Goal: Contribute content: Contribute content

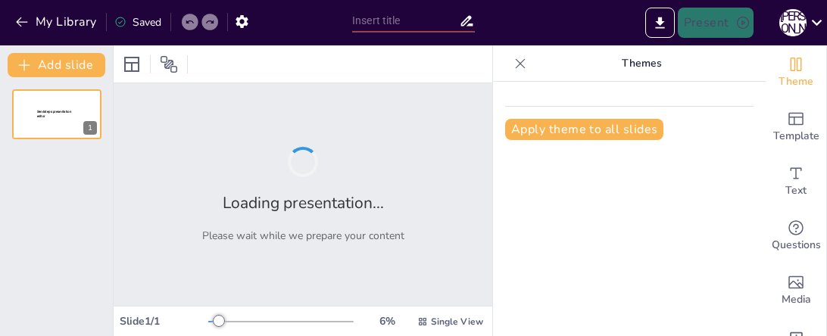
type input "Гроші: від монет до крипти – еволюція, яка не спить!"
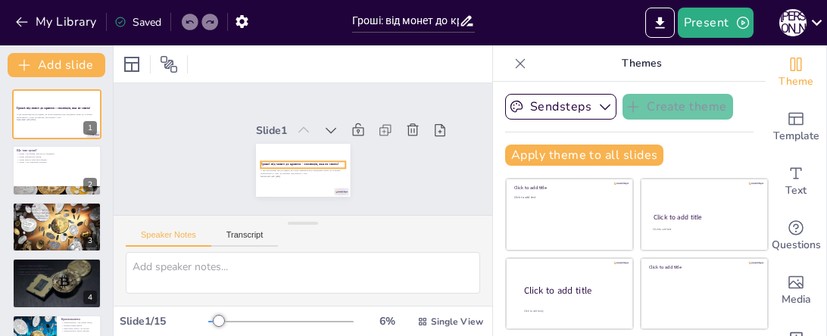
click at [301, 161] on strong "Гроші: від монет до крипти – еволюція, яка не спить!" at bounding box center [299, 163] width 78 height 5
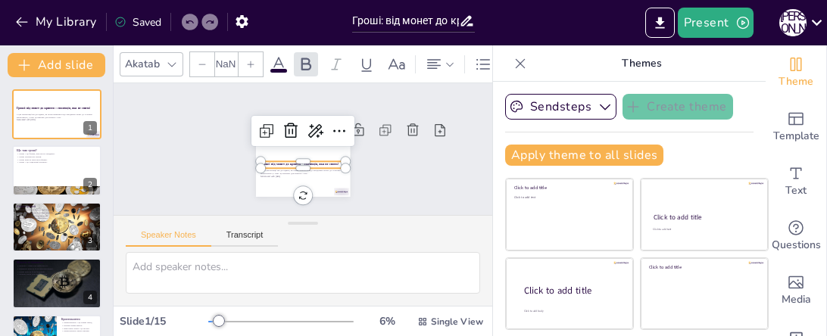
type input "48"
click at [59, 116] on p "У цій презентації ми дослідимо, як гроші змінилися від стародавніх монет до суч…" at bounding box center [57, 115] width 82 height 5
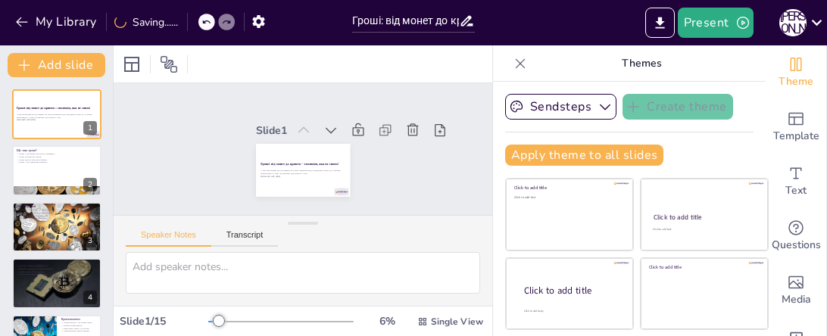
click at [379, 177] on div "Slide 1 Гроші: від монет до крипти – еволюція, яка не спить! У цій презентації …" at bounding box center [303, 149] width 188 height 114
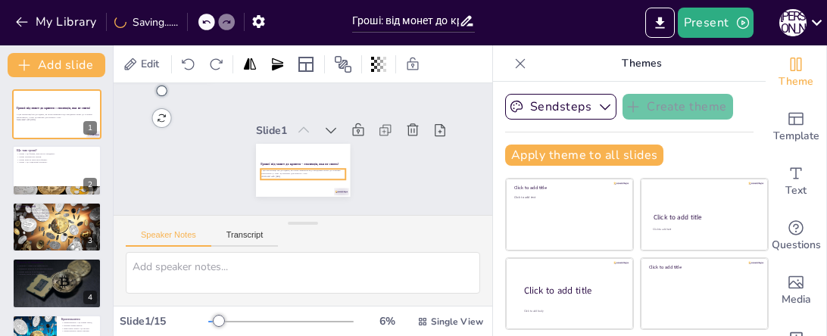
click at [335, 175] on p "Generated with [URL]" at bounding box center [302, 176] width 85 height 3
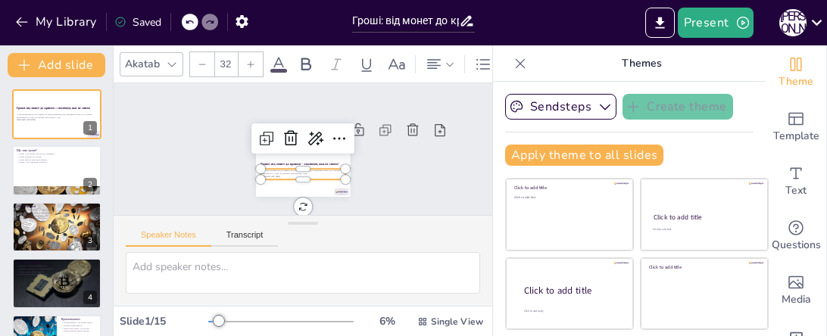
click at [331, 164] on div at bounding box center [302, 162] width 86 height 21
click at [385, 163] on div "Slide 1 Гроші: від монет до крипти – еволюція, яка не спить! У цій презентації …" at bounding box center [303, 149] width 188 height 114
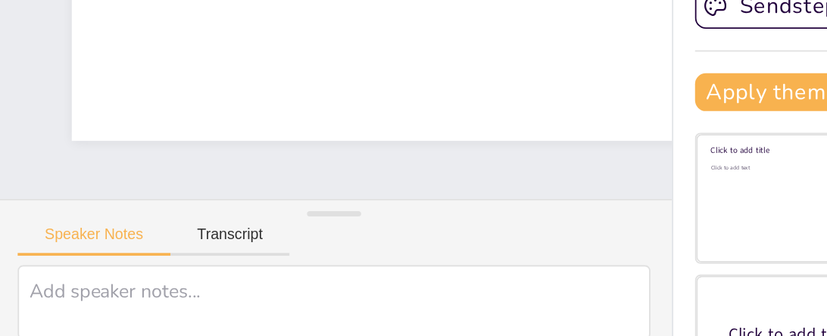
scroll to position [0, 3]
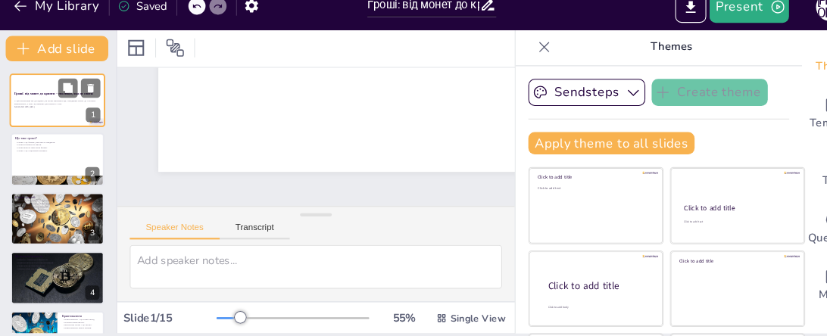
click at [49, 120] on div "У цій презентації ми дослідимо, як гроші змінилися від стародавніх монет до суч…" at bounding box center [57, 116] width 82 height 11
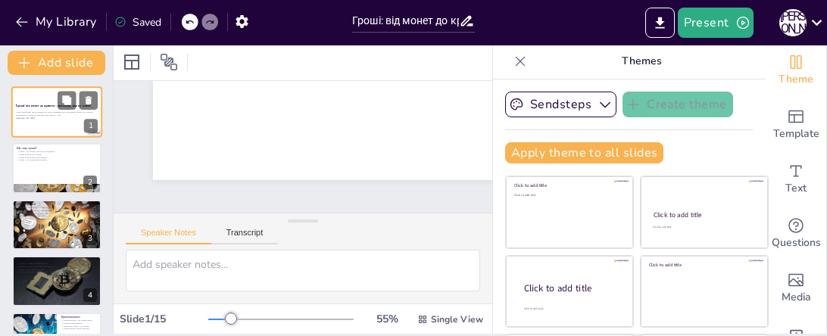
scroll to position [0, 6]
click at [59, 164] on button at bounding box center [67, 157] width 18 height 18
type textarea "Гроші – це не лише фізичні предмети, а й концепція, яка дозволяє нам здійснюват…"
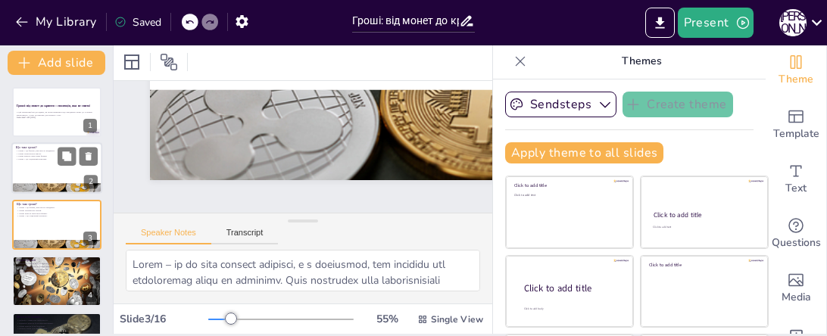
scroll to position [20, 0]
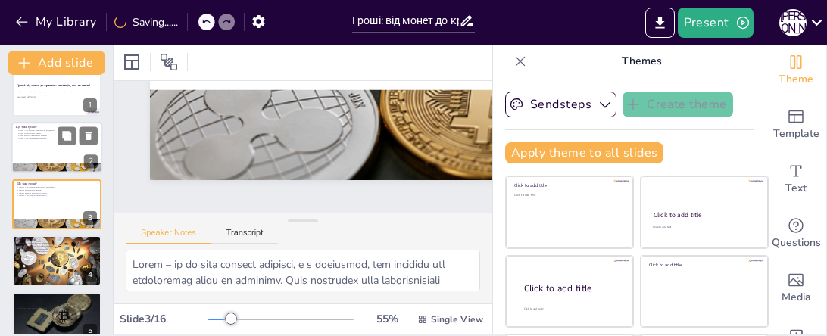
click at [38, 142] on div at bounding box center [56, 148] width 91 height 51
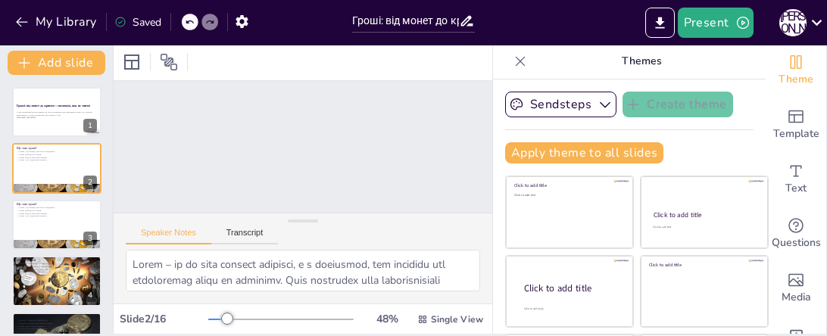
scroll to position [1, 0]
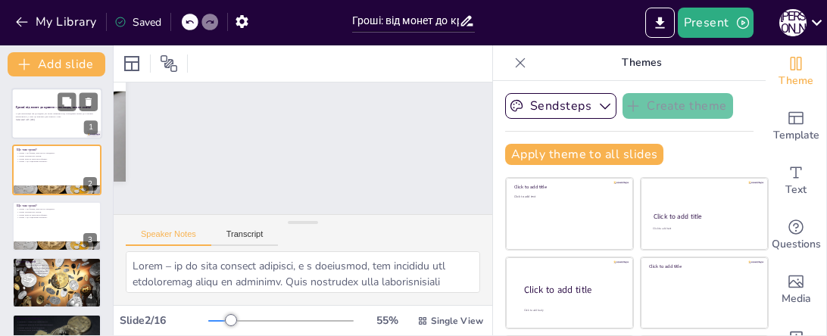
click at [55, 109] on strong "Гроші: від монет до крипти – еволюція, яка не спить!" at bounding box center [53, 107] width 75 height 4
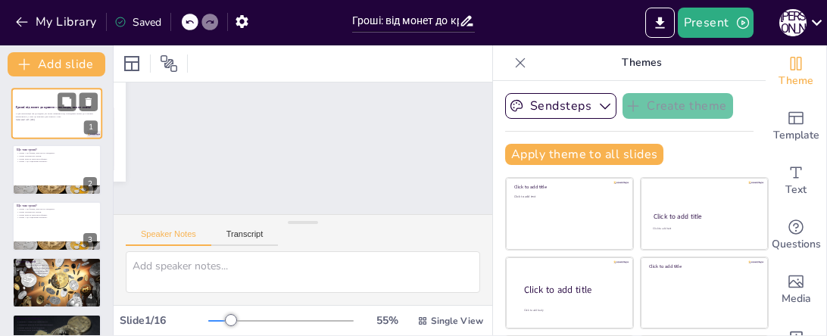
click at [45, 105] on strong "Гроші: від монет до крипти – еволюція, яка не спить!" at bounding box center [53, 107] width 75 height 4
click at [39, 214] on p "Гроші можуть мати різні форми." at bounding box center [57, 214] width 82 height 3
type textarea "Гроші – це не лише фізичні предмети, а й концепція, яка дозволяє нам здійснюват…"
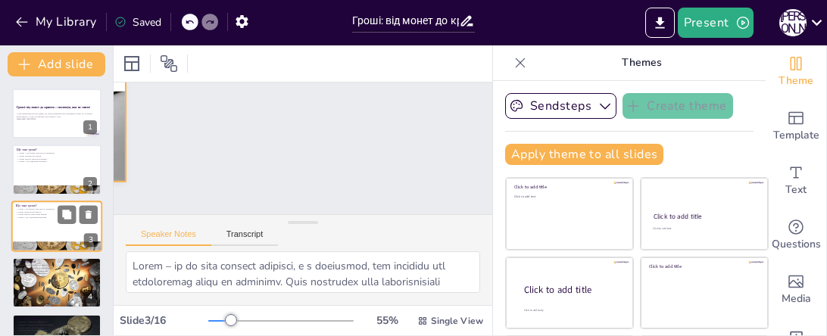
scroll to position [20, 0]
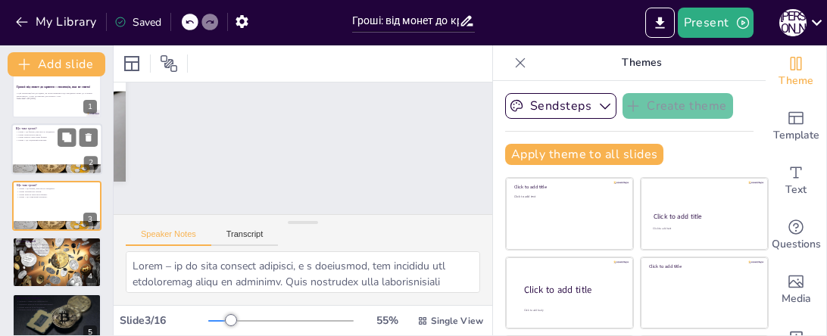
click at [34, 148] on div at bounding box center [56, 149] width 91 height 51
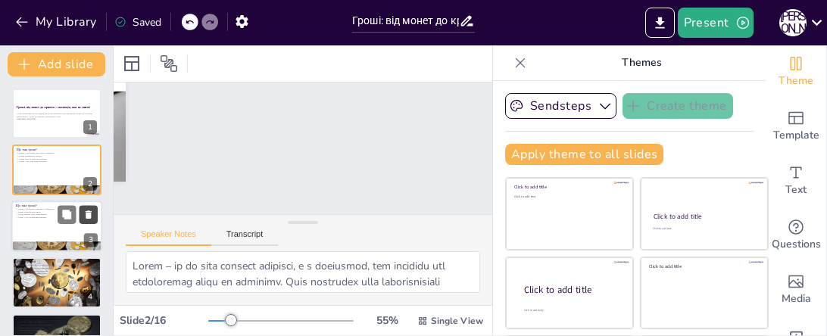
click at [89, 213] on icon at bounding box center [89, 214] width 6 height 8
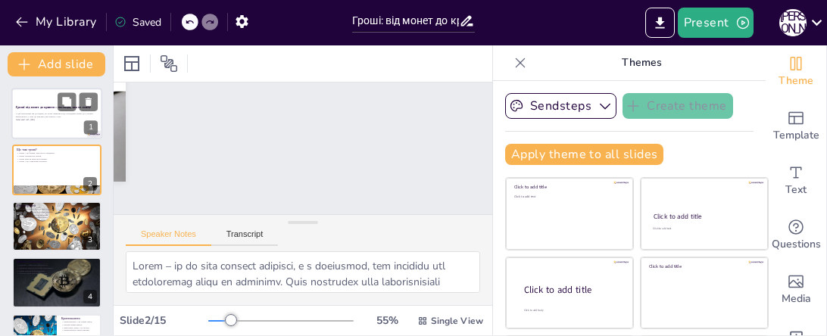
click at [33, 116] on p "У цій презентації ми дослідимо, як гроші змінилися від стародавніх монет до суч…" at bounding box center [57, 114] width 82 height 5
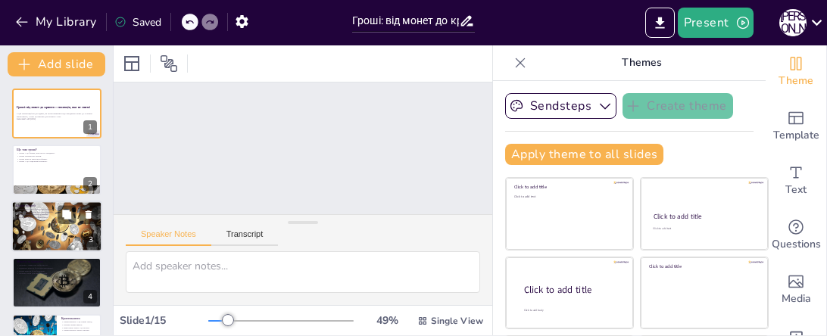
click at [45, 226] on div at bounding box center [56, 226] width 91 height 61
type textarea "Історія грошей є захоплюючою подорожжю, яка показує, як гроші змінювалися з час…"
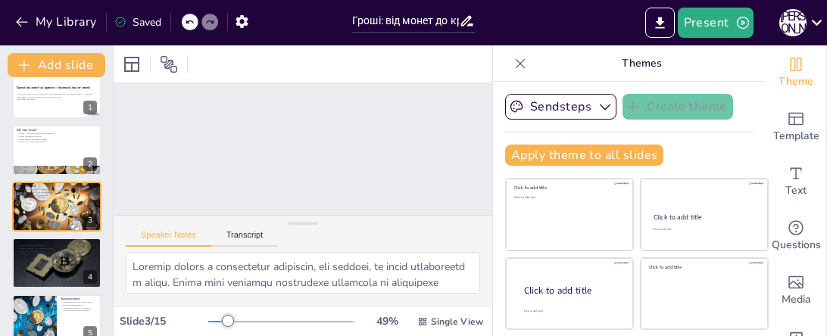
click at [371, 163] on div "Slide 1 Гроші: від монет до крипти – еволюція, яка не спить! У цій презентації …" at bounding box center [507, 304] width 795 height 442
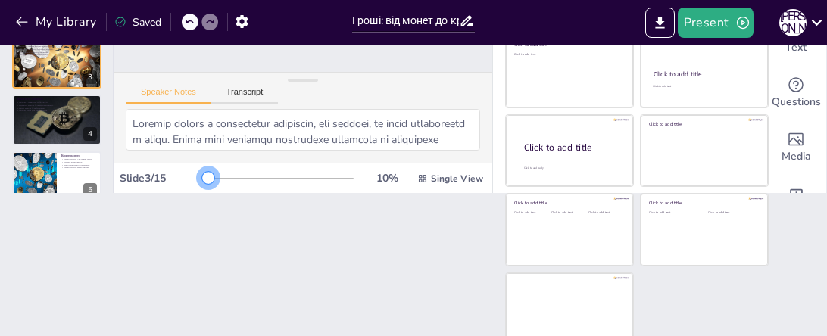
drag, startPoint x: 229, startPoint y: 176, endPoint x: 206, endPoint y: 178, distance: 22.8
click at [206, 178] on div at bounding box center [208, 178] width 12 height 12
drag, startPoint x: 207, startPoint y: 178, endPoint x: 199, endPoint y: 177, distance: 7.6
click at [199, 177] on div "Slide 3 / 15 10 % Single View" at bounding box center [303, 179] width 379 height 24
drag, startPoint x: 206, startPoint y: 176, endPoint x: 193, endPoint y: 174, distance: 13.1
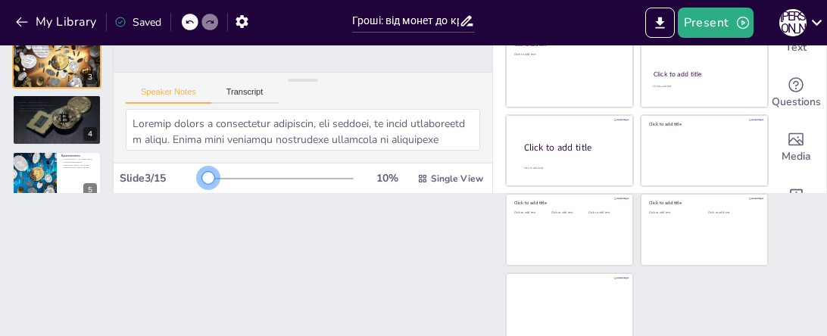
click at [193, 174] on div "Slide 3 / 15 10 % Single View" at bounding box center [303, 179] width 379 height 24
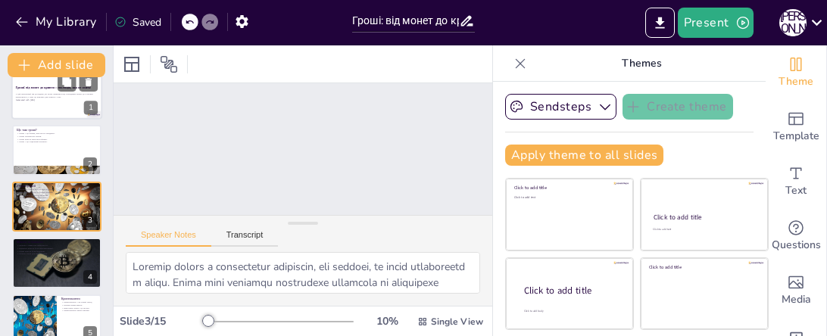
click at [36, 97] on p "У цій презентації ми дослідимо, як гроші змінилися від стародавніх монет до суч…" at bounding box center [57, 94] width 82 height 5
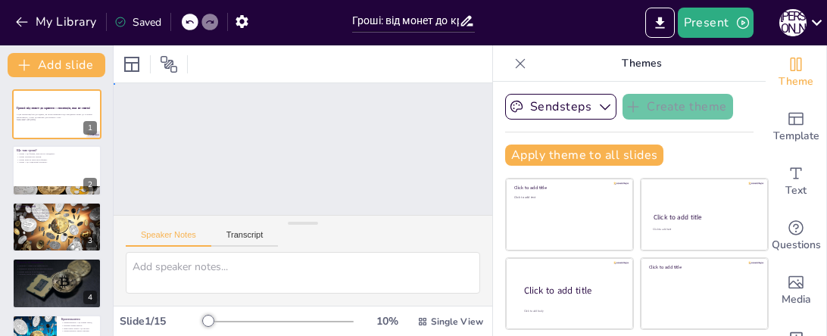
click at [273, 123] on div "Slide 1 Гроші: від монет до крипти – еволюція, яка не спить! У цій презентації …" at bounding box center [303, 149] width 390 height 170
click at [42, 112] on div "Гроші: від монет до крипти – еволюція, яка не спить!" at bounding box center [57, 109] width 82 height 7
click at [248, 134] on div "Slide 1 Гроші: від монет до крипти – еволюція, яка не спить! У цій презентації …" at bounding box center [303, 149] width 379 height 132
click at [248, 134] on div "Slide 1 Гроші: від монет до крипти – еволюція, яка не спить! У цій презентації …" at bounding box center [303, 149] width 390 height 170
click at [251, 129] on div "Slide 1 Гроші: від монет до крипти – еволюція, яка не спить! У цій презентації …" at bounding box center [303, 149] width 379 height 132
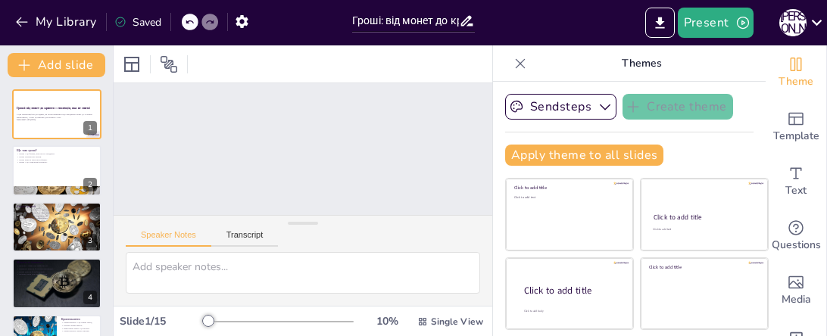
click at [251, 129] on div "Slide 1 Гроші: від монет до крипти – еволюція, яка не спить! У цій презентації …" at bounding box center [303, 149] width 390 height 170
click at [157, 236] on button "Speaker Notes" at bounding box center [169, 238] width 86 height 17
click at [246, 237] on button "Transcript" at bounding box center [244, 238] width 67 height 17
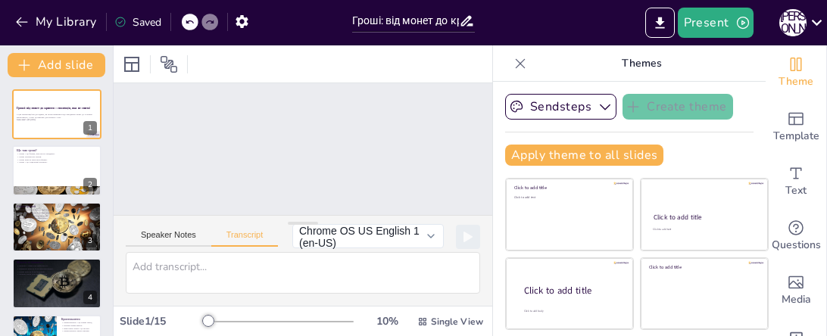
click at [267, 164] on div "Slide 1 Гроші: від монет до крипти – еволюція, яка не спить! У цій презентації …" at bounding box center [303, 149] width 379 height 132
click at [432, 235] on button "Chrome OS US English 1 (en-US)" at bounding box center [367, 236] width 151 height 24
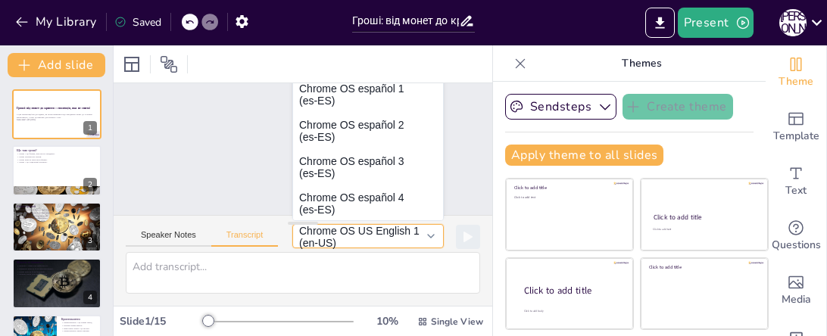
scroll to position [235, 0]
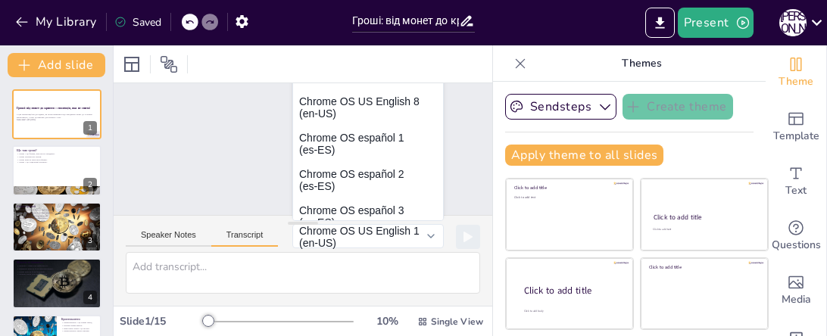
click at [240, 237] on button "Transcript" at bounding box center [244, 238] width 67 height 17
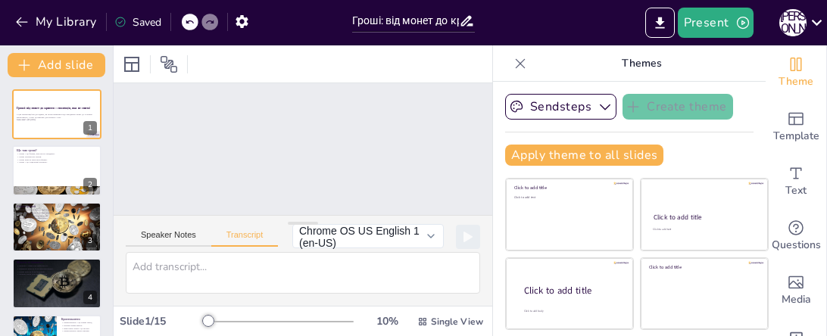
scroll to position [0, 0]
click at [277, 162] on div "Slide 1 Гроші: від монет до крипти – еволюція, яка не спить! У цій презентації …" at bounding box center [302, 148] width 397 height 207
click at [41, 157] on p "Гроші можуть мати різні форми." at bounding box center [57, 158] width 82 height 3
type textarea "Гроші – це не тільки папірці та монетки, а й спосіб обміну, який дозволяє нам к…"
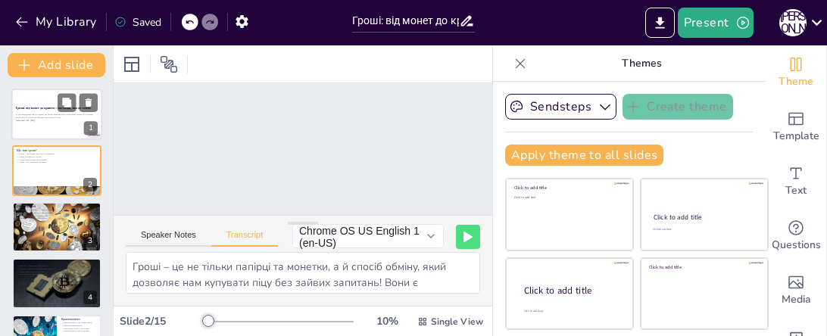
click at [33, 122] on div "У цій презентації ми дослідимо, як гроші змінилися від стародавніх монет до суч…" at bounding box center [57, 118] width 82 height 11
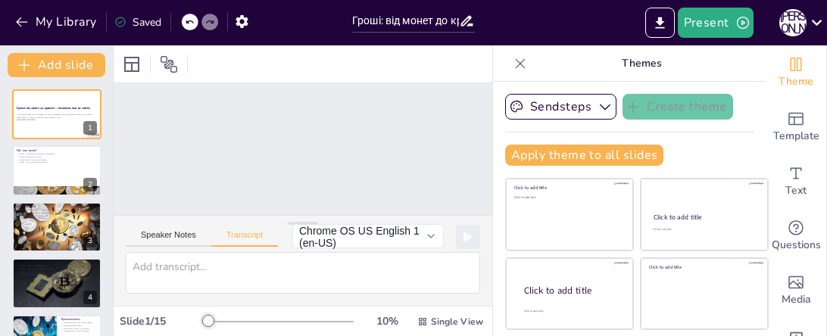
click at [207, 162] on div "Slide 1 Гроші: від монет до крипти – еволюція, яка не спить! У цій презентації …" at bounding box center [302, 149] width 369 height 351
click at [329, 169] on div "Slide 1 Гроші: від монет до крипти – еволюція, яка не спить! У цій презентації …" at bounding box center [303, 149] width 390 height 170
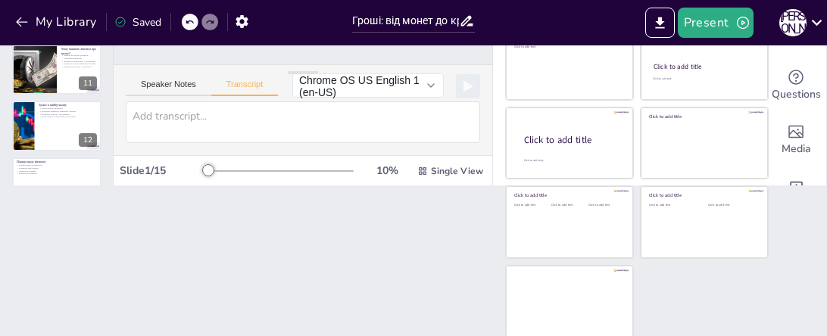
scroll to position [603, 0]
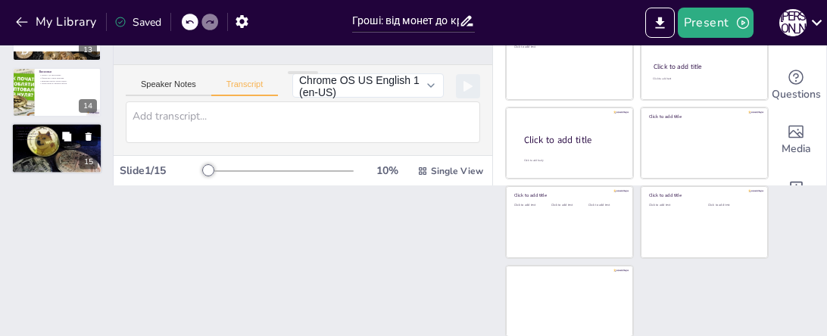
click at [63, 152] on div at bounding box center [56, 148] width 91 height 51
type textarea "Сподіваюсь, ви не тільки дізналися щось нове, а й посміялися! Тепер до грошей –…"
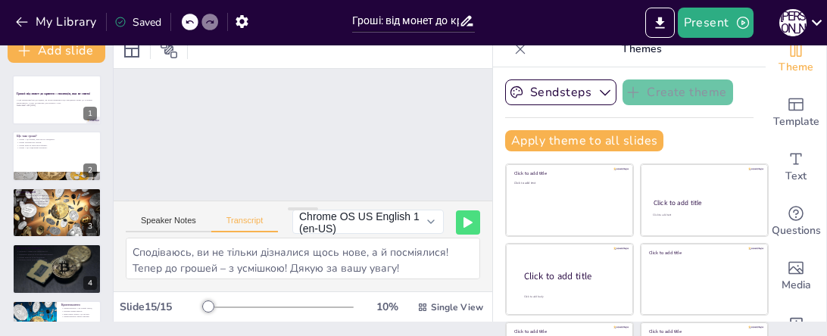
scroll to position [16, 0]
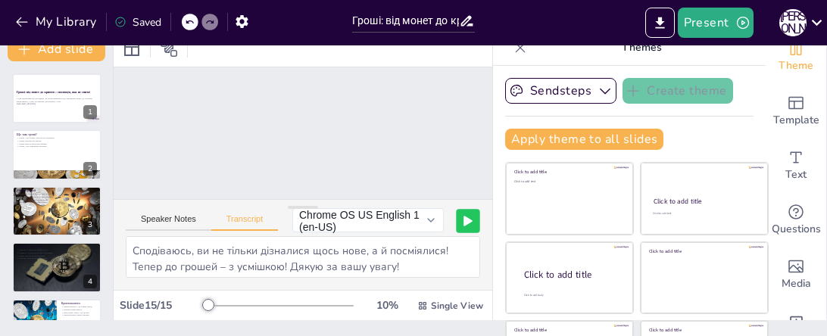
click at [472, 220] on icon at bounding box center [468, 221] width 8 height 9
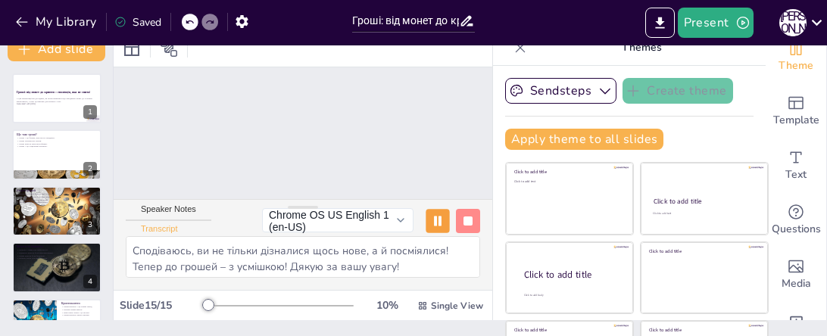
click at [438, 223] on rect at bounding box center [439, 221] width 3 height 11
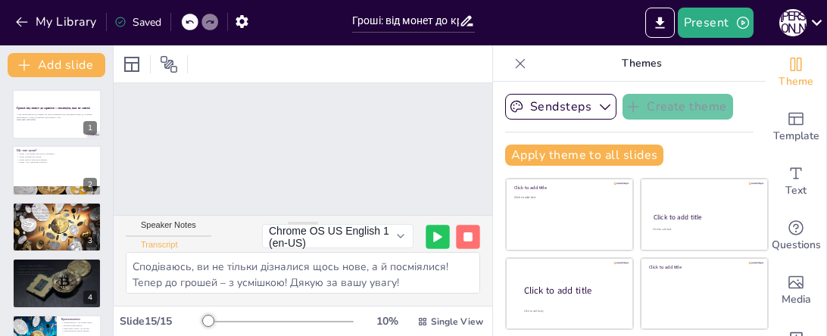
click at [468, 242] on button at bounding box center [467, 236] width 23 height 23
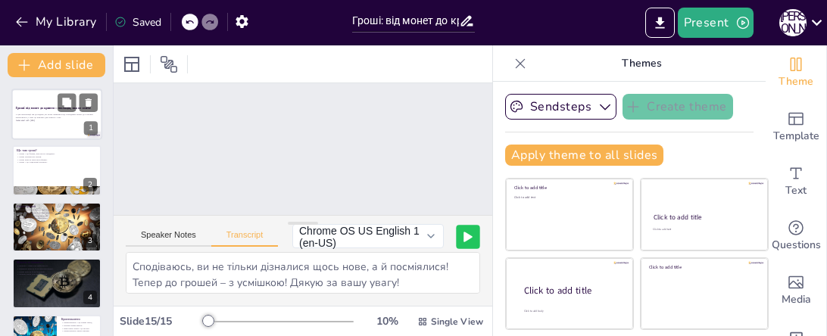
click at [44, 118] on p "У цій презентації ми дослідимо, як гроші змінилися від стародавніх монет до суч…" at bounding box center [57, 115] width 82 height 5
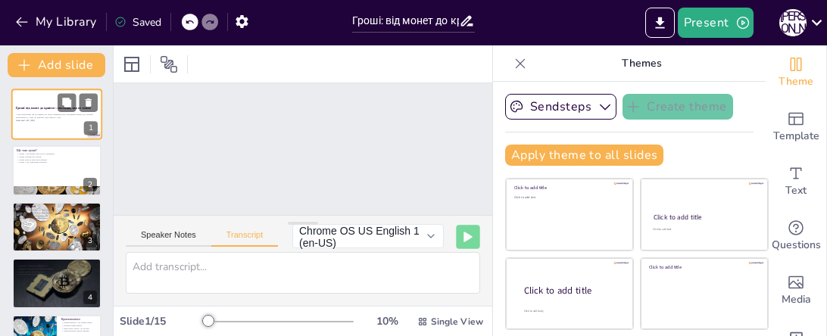
click at [49, 118] on p "У цій презентації ми дослідимо, як гроші змінилися від стародавніх монет до суч…" at bounding box center [57, 115] width 82 height 5
click at [129, 67] on icon at bounding box center [132, 64] width 18 height 18
click at [33, 114] on p "У цій презентації ми дослідимо, як гроші змінилися від стародавніх монет до суч…" at bounding box center [57, 115] width 82 height 5
click at [39, 161] on p "Гроші – це соціальний контракт." at bounding box center [57, 162] width 82 height 3
type textarea "Гроші – це не тільки папірці та монетки, а й спосіб обміну, який дозволяє нам к…"
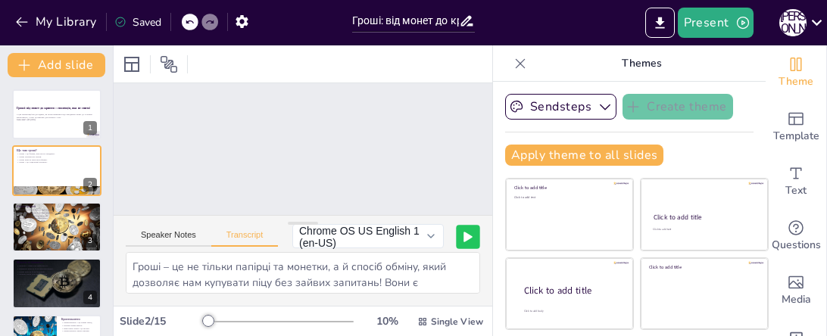
click at [190, 23] on icon at bounding box center [189, 21] width 9 height 9
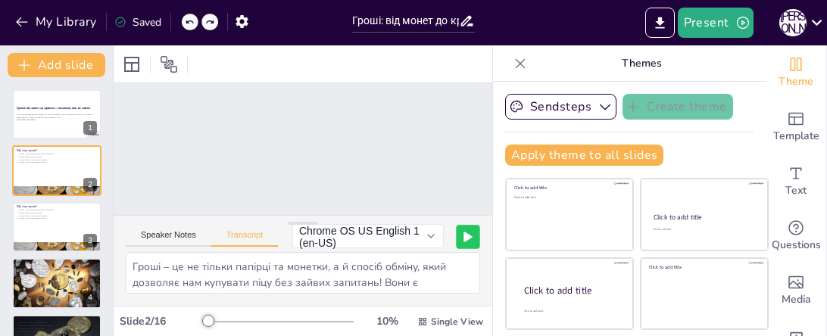
click at [190, 23] on icon at bounding box center [189, 21] width 9 height 9
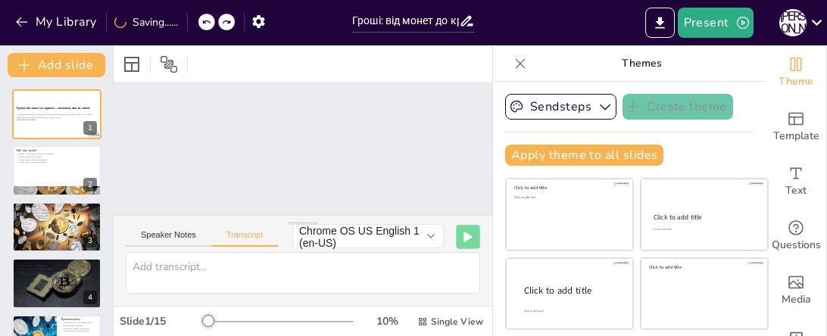
click at [190, 21] on div "My Library Saving......" at bounding box center [136, 21] width 273 height 27
click at [190, 21] on icon at bounding box center [189, 21] width 9 height 9
click at [192, 24] on icon at bounding box center [189, 21] width 9 height 9
click at [194, 23] on icon at bounding box center [189, 21] width 9 height 9
click at [189, 23] on icon at bounding box center [189, 21] width 9 height 9
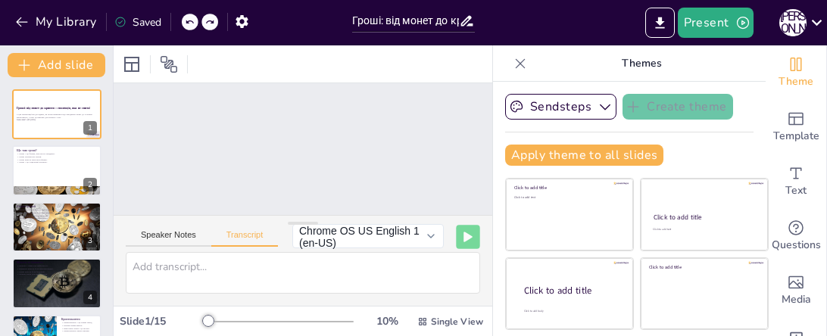
click at [189, 24] on icon at bounding box center [189, 21] width 9 height 9
click at [33, 115] on p "У цій презентації ми дослідимо, як гроші змінилися від стародавніх монет до суч…" at bounding box center [57, 115] width 82 height 5
click at [33, 120] on p "Generated with [URL]" at bounding box center [57, 120] width 82 height 3
click at [439, 16] on input "Гроші: від монет до крипти – еволюція, яка не спить!" at bounding box center [405, 21] width 107 height 22
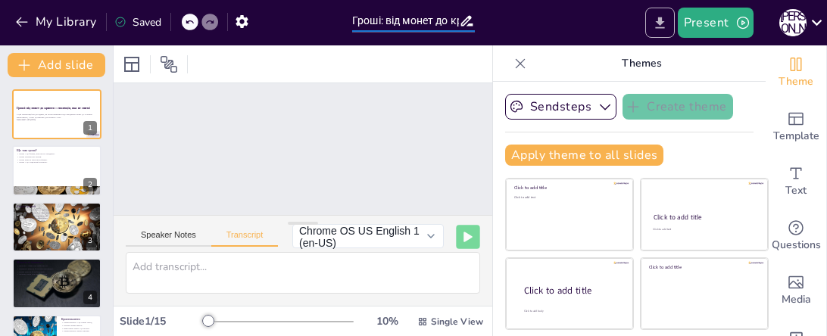
click at [660, 23] on icon "Export to PowerPoint" at bounding box center [659, 22] width 9 height 11
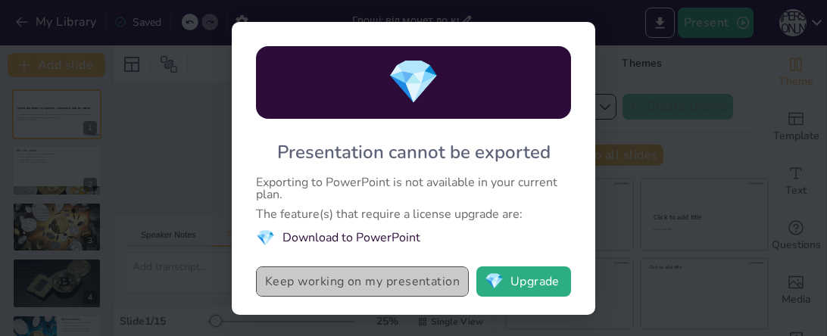
click at [427, 281] on button "Keep working on my presentation" at bounding box center [362, 282] width 213 height 30
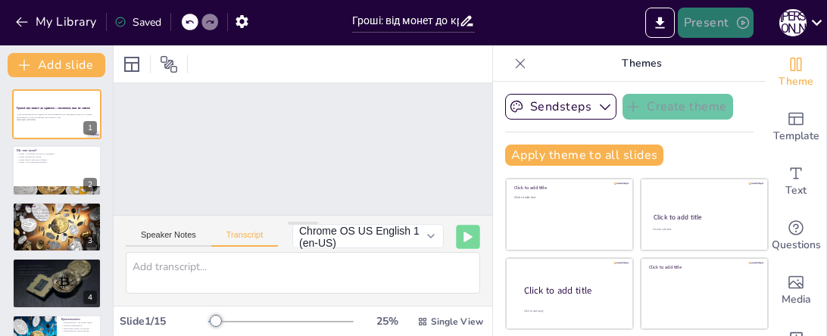
click at [704, 23] on button "Present" at bounding box center [716, 23] width 76 height 30
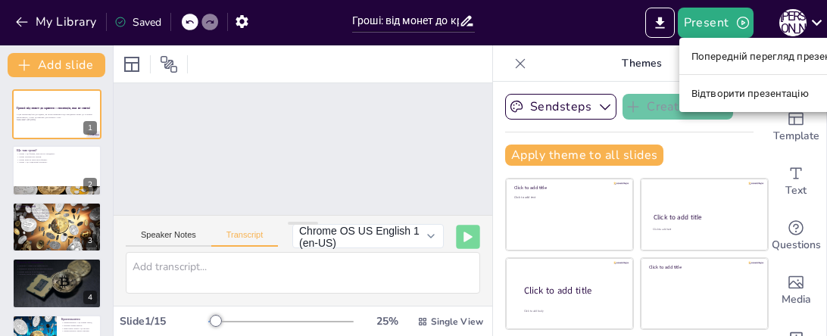
click at [722, 92] on font "Відтворити презентацію" at bounding box center [749, 93] width 117 height 11
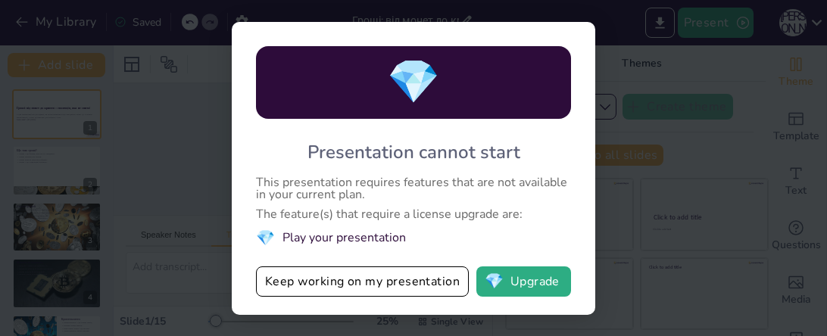
click at [308, 237] on li "💎 Play your presentation" at bounding box center [413, 238] width 315 height 20
click at [373, 277] on button "Keep working on my presentation" at bounding box center [362, 282] width 213 height 30
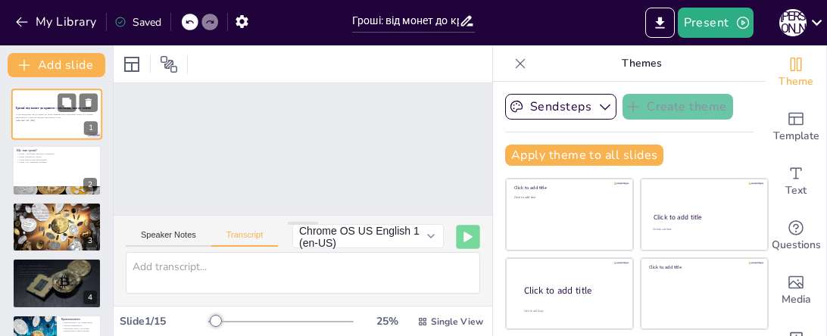
click at [33, 124] on div at bounding box center [56, 114] width 91 height 51
click at [39, 165] on div at bounding box center [56, 170] width 91 height 51
type textarea "Гроші – це не тільки папірці та монетки, а й спосіб обміну, який дозволяє нам к…"
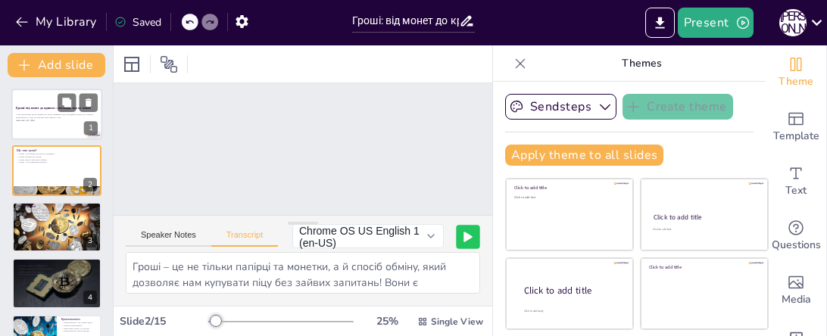
click at [25, 113] on p "У цій презентації ми дослідимо, як гроші змінилися від стародавніх монет до суч…" at bounding box center [57, 115] width 82 height 5
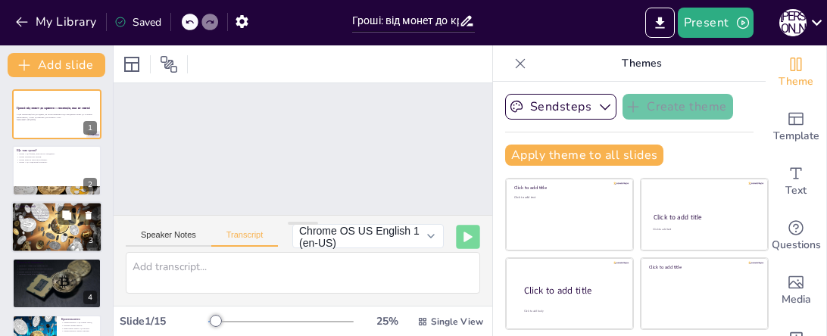
click at [51, 228] on div at bounding box center [56, 227] width 91 height 61
type textarea "Від бартеру до золота, а потім до паперових грошей – еволюція грошей була схожа…"
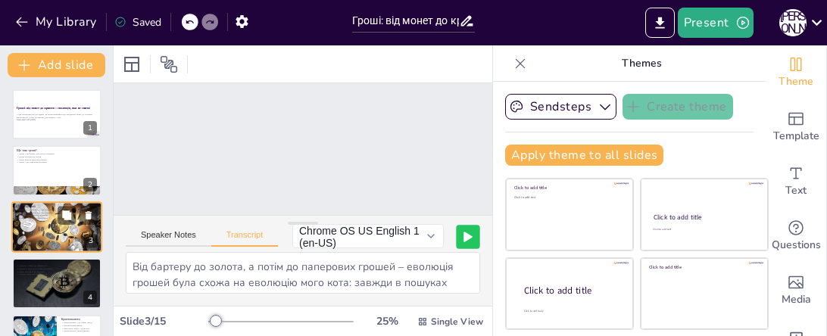
scroll to position [20, 0]
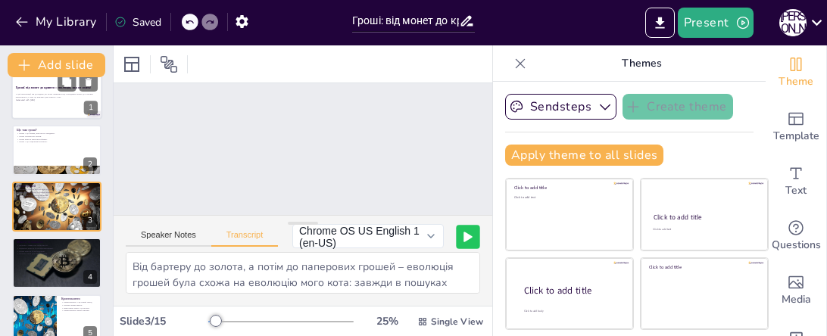
click at [36, 99] on p "Generated with [URL]" at bounding box center [57, 99] width 82 height 3
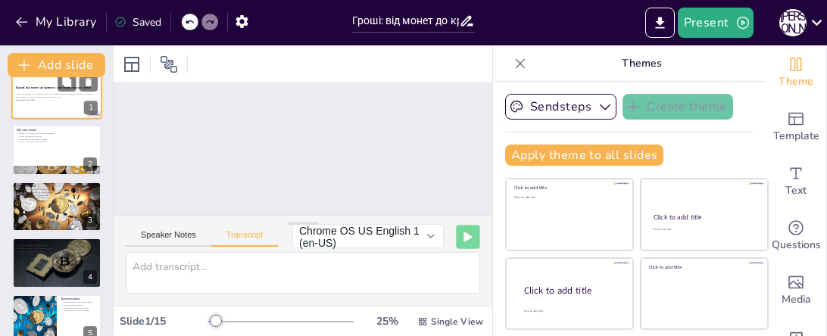
scroll to position [0, 0]
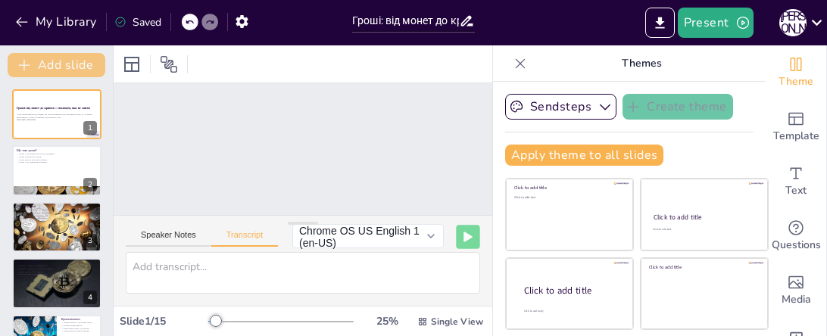
click at [64, 67] on button "Add slide" at bounding box center [57, 65] width 98 height 24
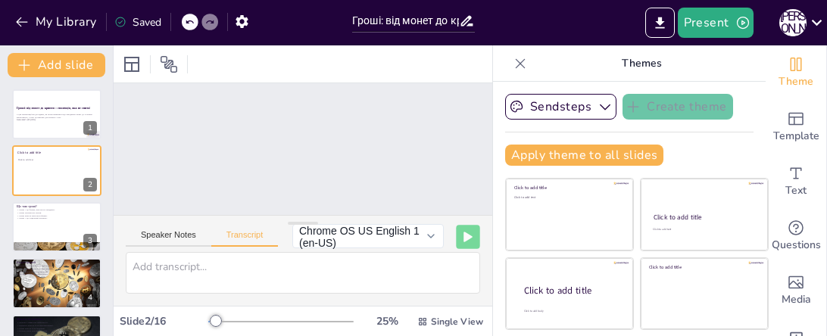
click at [190, 23] on icon at bounding box center [189, 21] width 9 height 9
drag, startPoint x: 217, startPoint y: 322, endPoint x: 201, endPoint y: 322, distance: 15.9
click at [201, 322] on div "Slide 2 / 16 10 % Single View" at bounding box center [303, 322] width 379 height 24
click at [428, 321] on icon at bounding box center [422, 321] width 11 height 11
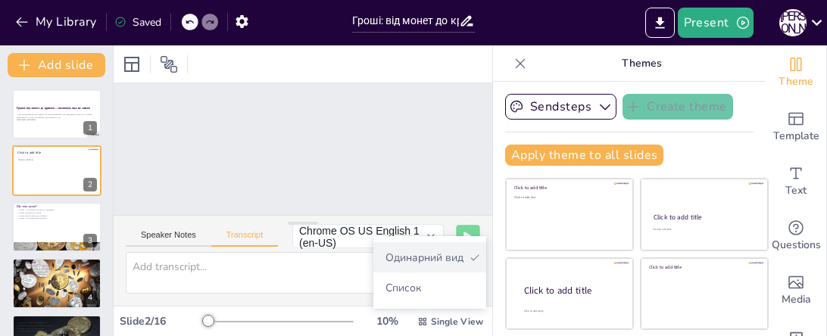
click at [432, 257] on font "Одинарний вид" at bounding box center [424, 258] width 78 height 14
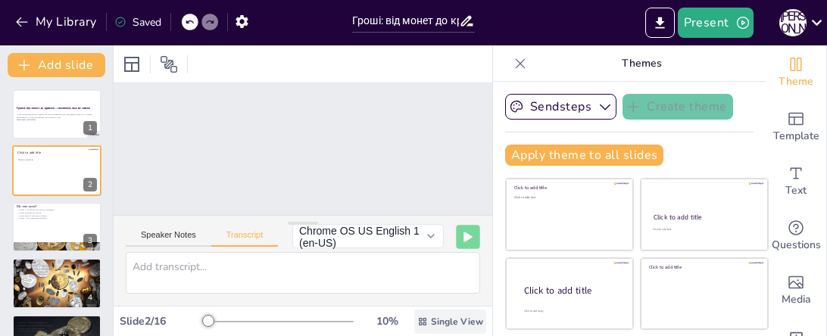
click at [438, 322] on span "Single View" at bounding box center [457, 322] width 52 height 12
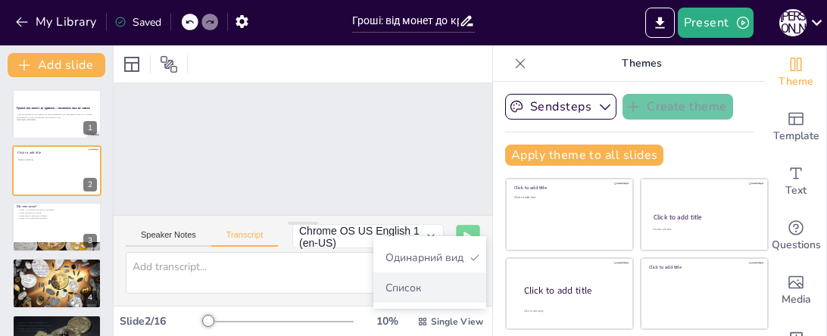
click at [419, 285] on font "Список" at bounding box center [403, 288] width 36 height 14
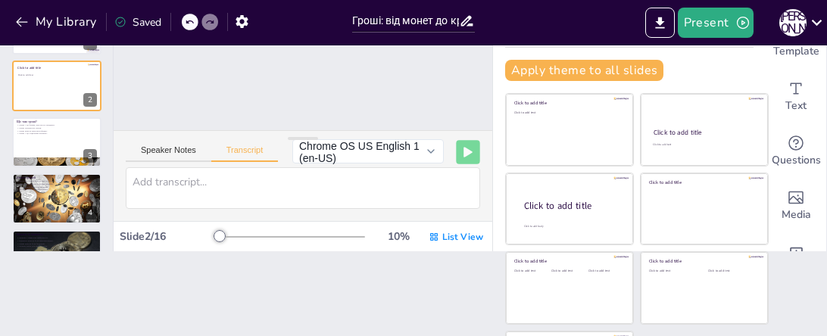
scroll to position [89, 0]
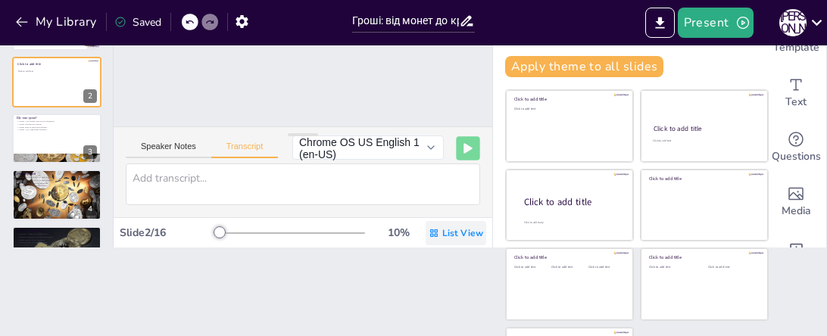
click at [435, 233] on icon at bounding box center [434, 233] width 11 height 11
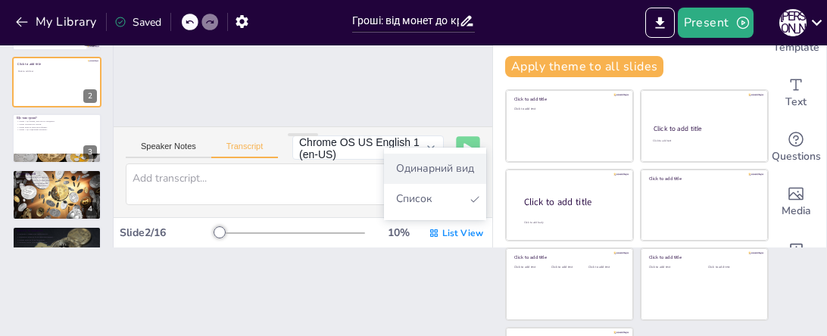
click at [432, 170] on font "Одинарний вид" at bounding box center [435, 168] width 78 height 14
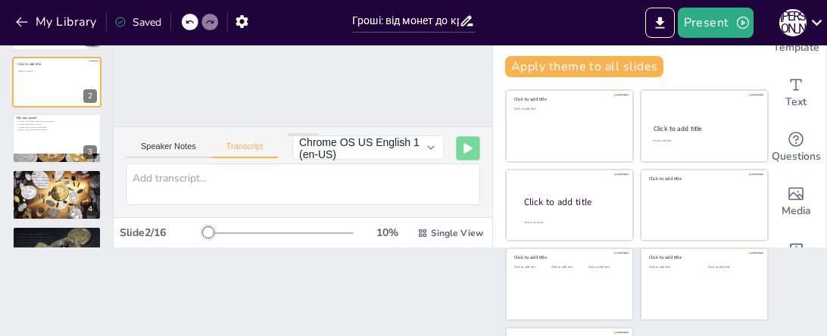
scroll to position [0, 0]
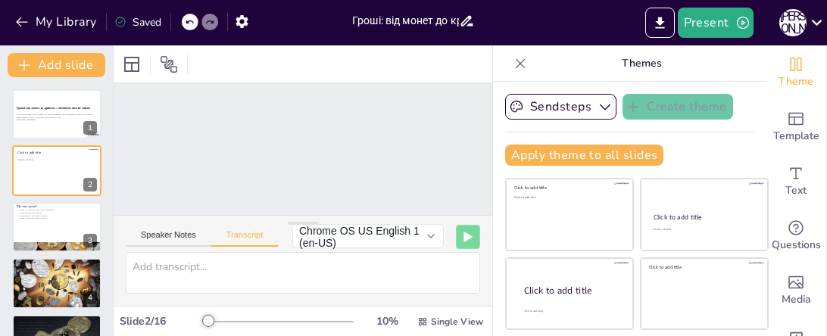
click at [425, 21] on input "Гроші: від монет до крипти – еволюція, яка не спить!" at bounding box center [405, 21] width 107 height 22
click at [466, 22] on icon at bounding box center [467, 21] width 12 height 11
click at [519, 66] on icon at bounding box center [520, 63] width 15 height 15
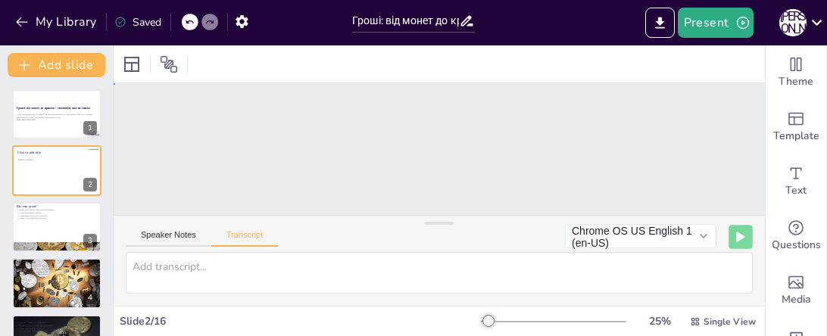
click at [412, 127] on div "Slide 1 Гроші: від монет до крипти – еволюція, яка не спить! У цій презентації …" at bounding box center [439, 206] width 651 height 247
click at [706, 234] on button "Chrome OS US English 1 (en-US)" at bounding box center [640, 236] width 151 height 24
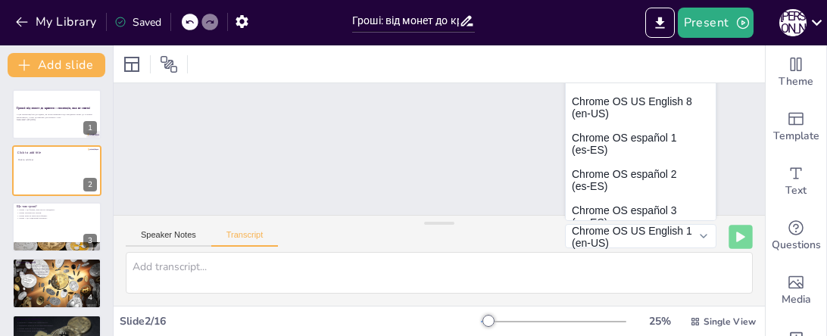
click at [440, 168] on div "Slide 1 Гроші: від монет до крипти – еволюція, яка не спить! У цій презентації …" at bounding box center [432, 206] width 673 height 313
click at [39, 111] on div "Гроші: від монет до крипти – еволюція, яка не спить!" at bounding box center [57, 109] width 82 height 7
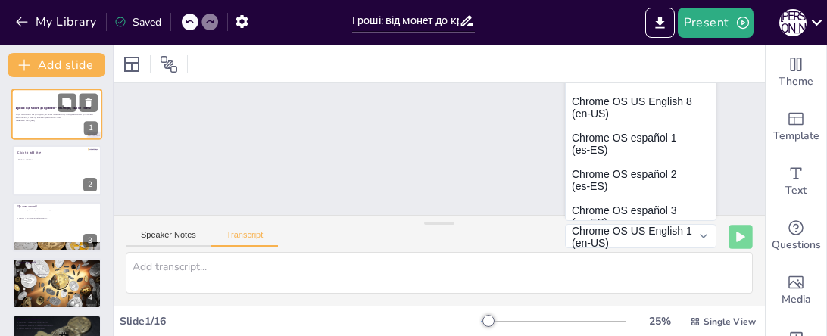
scroll to position [0, 0]
click at [39, 113] on p "У цій презентації ми дослідимо, як гроші змінилися від стародавніх монет до суч…" at bounding box center [57, 115] width 82 height 5
click at [285, 147] on div "Slide 1 Гроші: від монет до крипти – еволюція, яка не спить! У цій презентації …" at bounding box center [439, 206] width 651 height 247
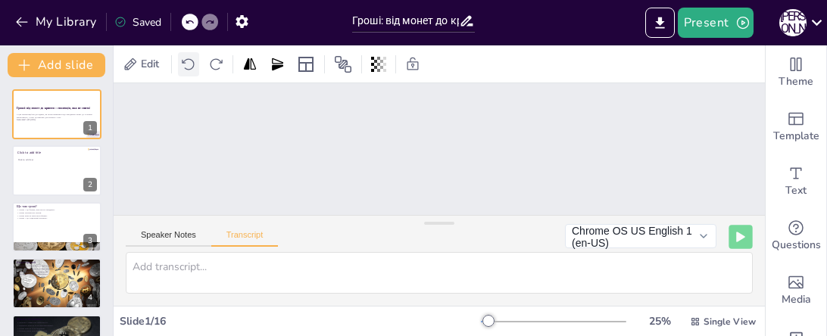
click at [193, 67] on icon at bounding box center [188, 63] width 12 height 11
click at [192, 67] on icon at bounding box center [188, 64] width 15 height 15
click at [129, 65] on icon at bounding box center [131, 64] width 12 height 12
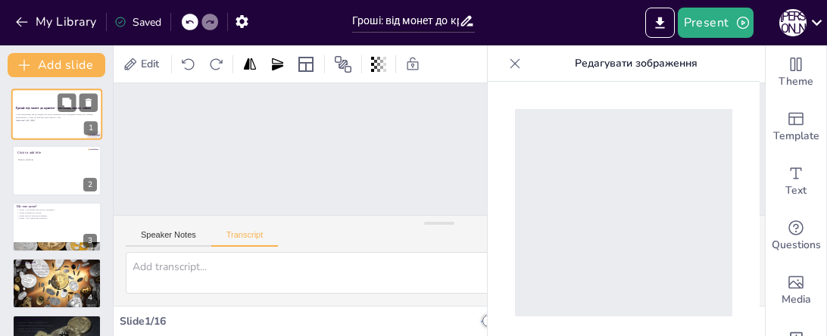
click at [39, 117] on p "У цій презентації ми дослідимо, як гроші змінилися від стародавніх монет до суч…" at bounding box center [57, 115] width 82 height 5
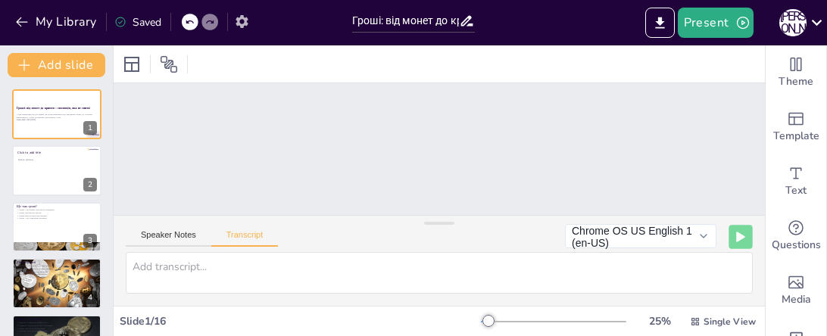
click at [240, 23] on icon "button" at bounding box center [242, 22] width 16 height 16
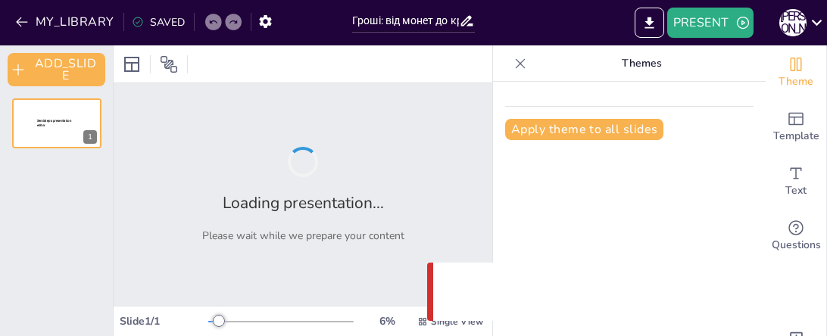
type input "Гроші: від монет до крипти – еволюція, яка не спить!"
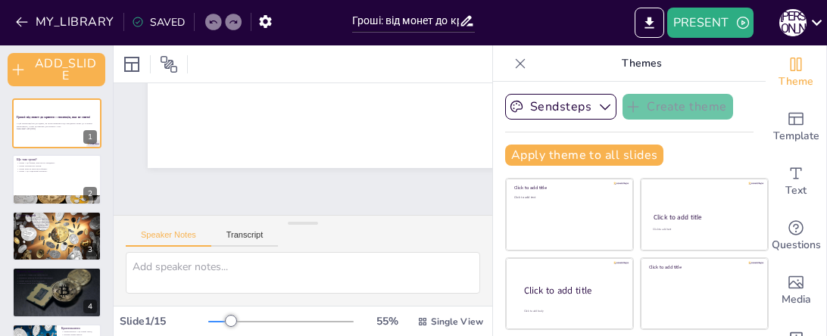
scroll to position [0, 8]
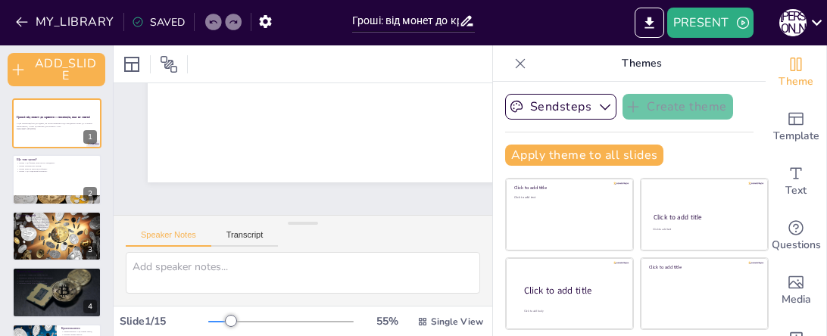
click at [169, 185] on div "Slide 1 Гроші: від монет до крипти – еволюція, яка не спить! У цій презентації …" at bounding box center [549, 338] width 803 height 475
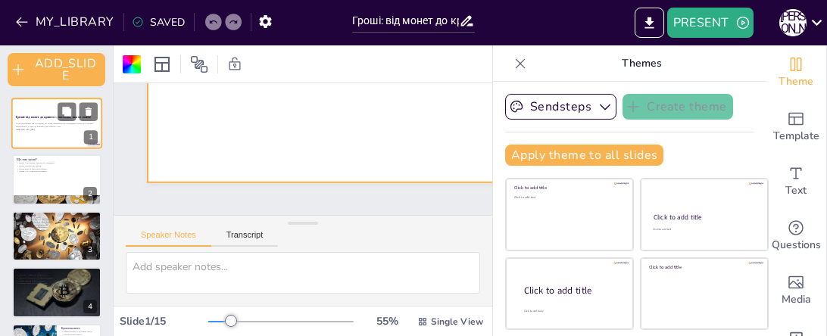
click at [41, 120] on div "Гроші: від монет до крипти – еволюція, яка не спить!" at bounding box center [57, 118] width 82 height 7
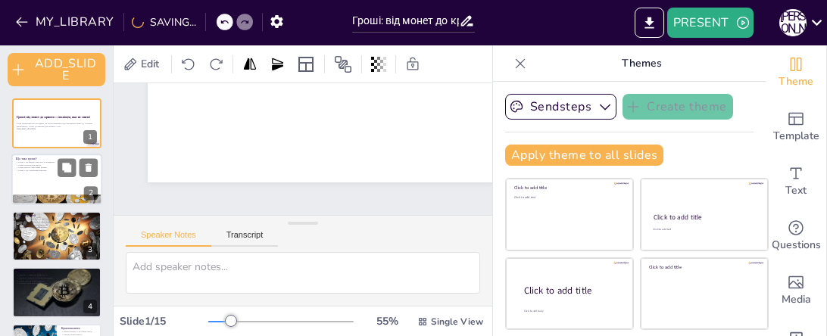
click at [46, 188] on div at bounding box center [56, 179] width 91 height 51
type textarea "Lorem – ip do sita consect adipisci, e s doeiusmod, tem incididu utl etdolorema…"
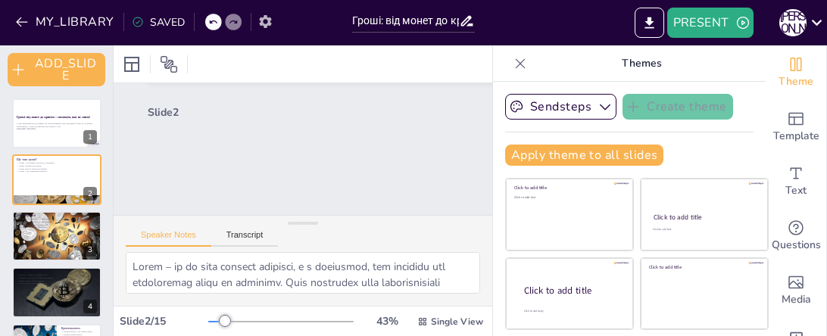
click at [262, 22] on icon "button" at bounding box center [265, 22] width 16 height 16
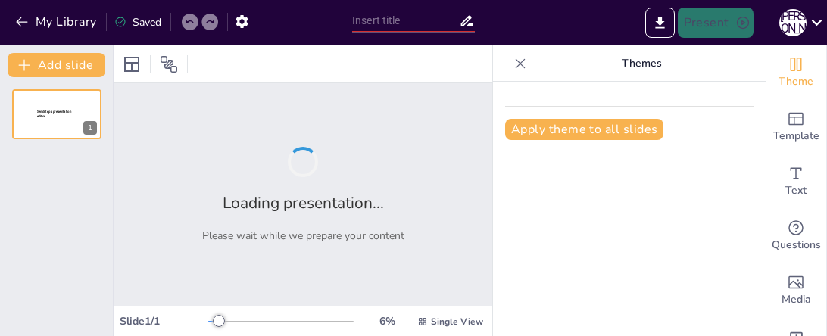
type input "Гроші: від монет до крипти – еволюція, яка не спить!"
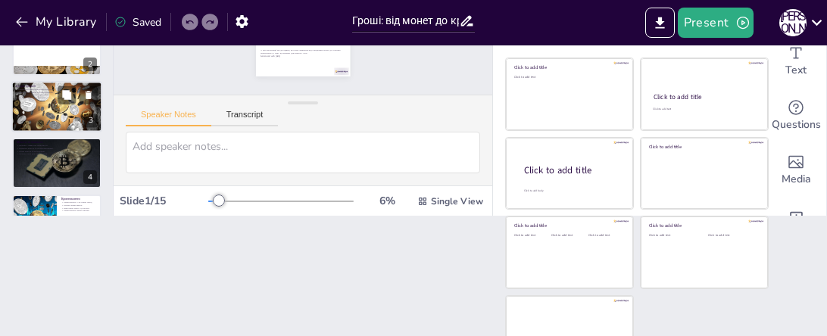
scroll to position [36, 0]
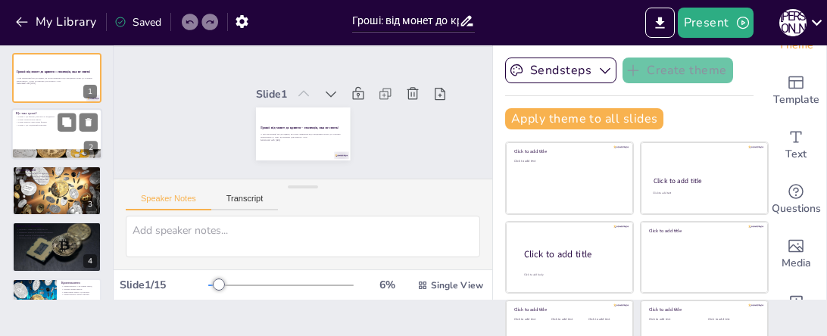
click at [39, 129] on div at bounding box center [56, 134] width 91 height 51
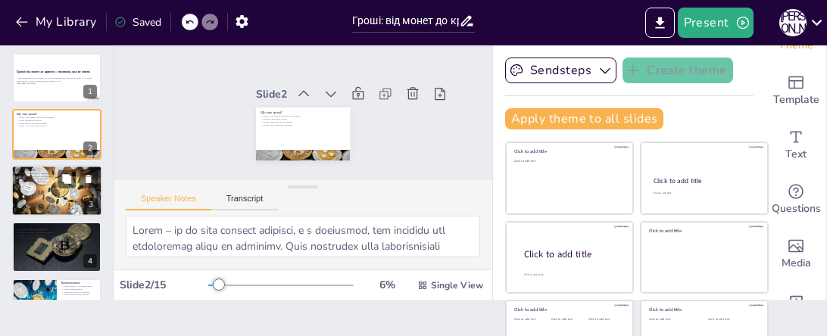
click at [42, 182] on p "Паперові гроші спростили обмін." at bounding box center [57, 181] width 82 height 3
type textarea "Loremip dolors a consectetur adipiscin, eli seddoei, te incid utlaboreetd m ali…"
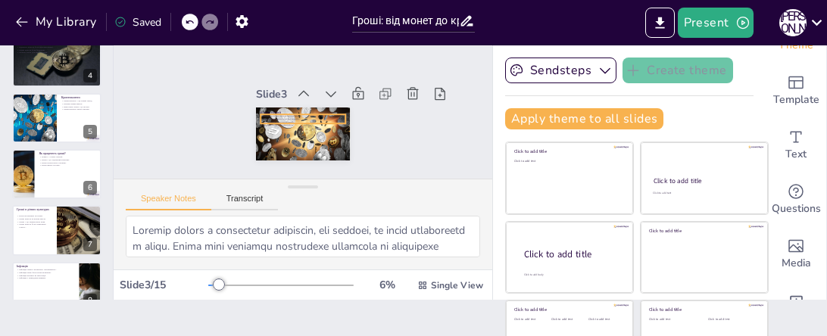
scroll to position [8, 0]
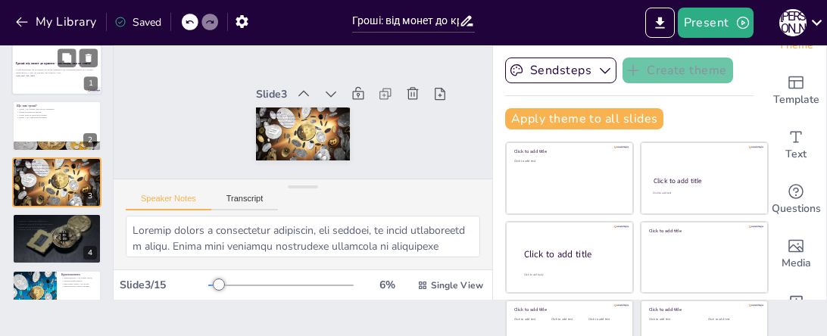
click at [30, 68] on p "У цій презентації ми дослідимо, як гроші змінилися від стародавніх монет до суч…" at bounding box center [57, 70] width 82 height 5
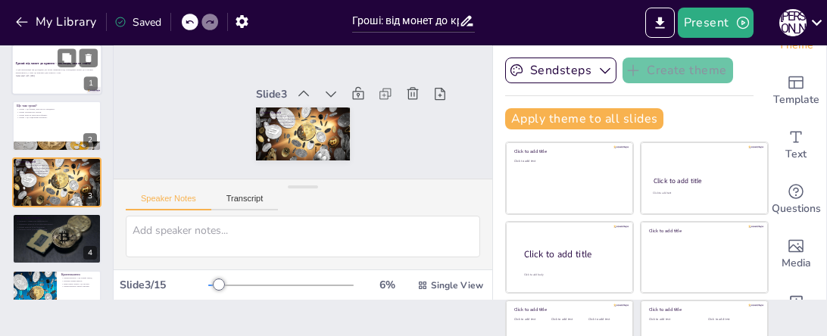
scroll to position [0, 0]
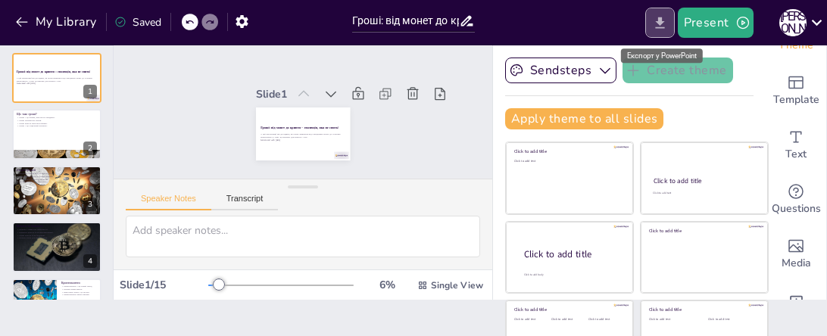
click at [660, 25] on icon "Export to PowerPoint" at bounding box center [660, 23] width 16 height 16
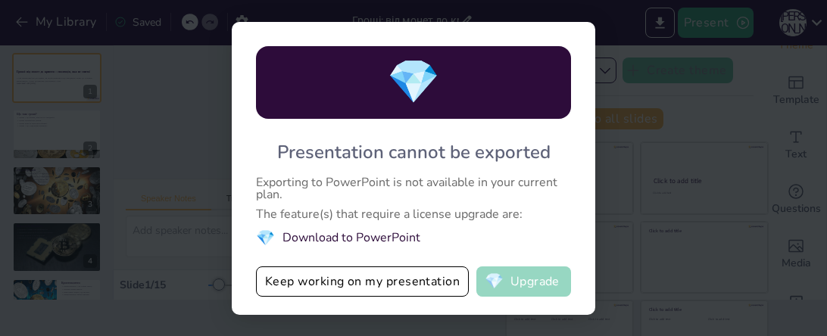
click at [507, 286] on button "💎 Upgrade" at bounding box center [523, 282] width 95 height 30
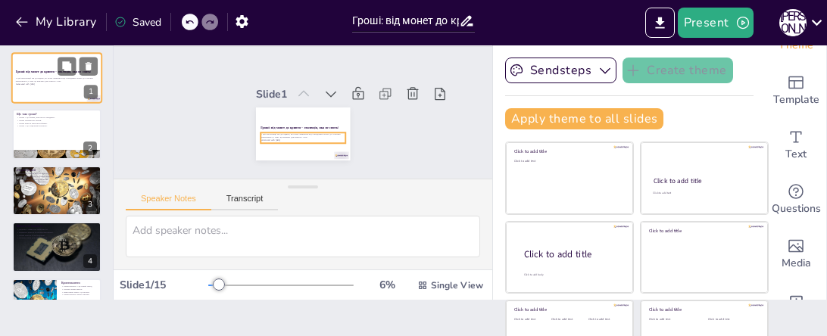
click at [55, 86] on div "У цій презентації ми дослідимо, як гроші змінилися від стародавніх монет до суч…" at bounding box center [57, 81] width 82 height 11
click at [334, 142] on div "У цій презентації ми дослідимо, як гроші змінилися від стародавніх монет до суч…" at bounding box center [302, 137] width 85 height 11
click at [426, 137] on div "Slide 1 Гроші: від монет до крипти – еволюція, яка не спить! У цій презентації …" at bounding box center [303, 113] width 379 height 132
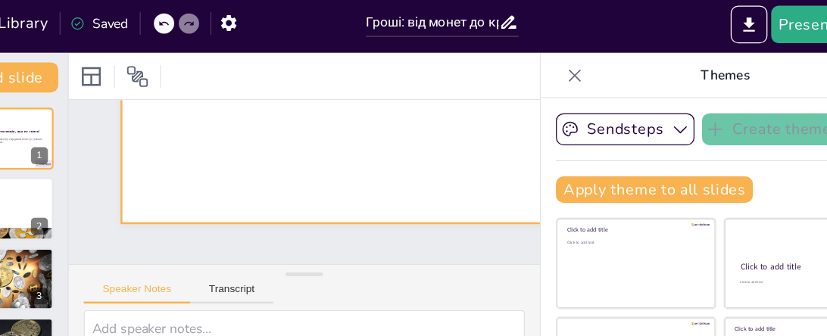
click at [525, 63] on icon at bounding box center [520, 63] width 15 height 15
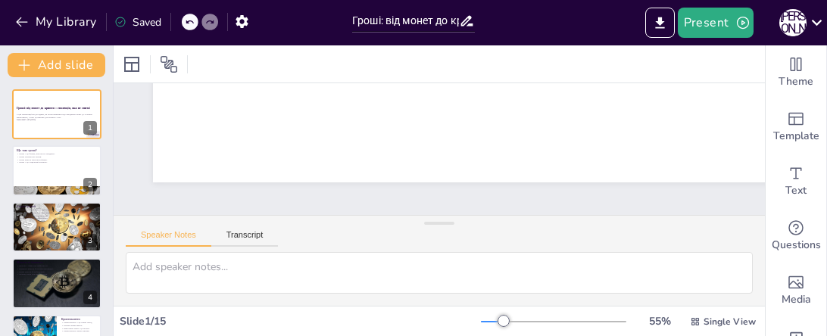
scroll to position [0, 5]
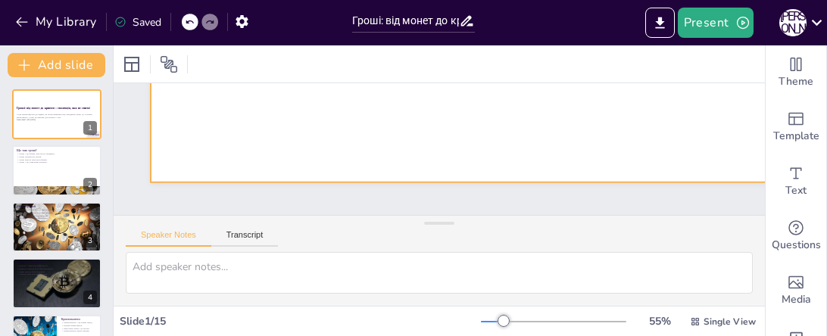
click at [44, 116] on p "У цій презентації ми дослідимо, як гроші змінилися від стародавніх монет до суч…" at bounding box center [57, 115] width 82 height 5
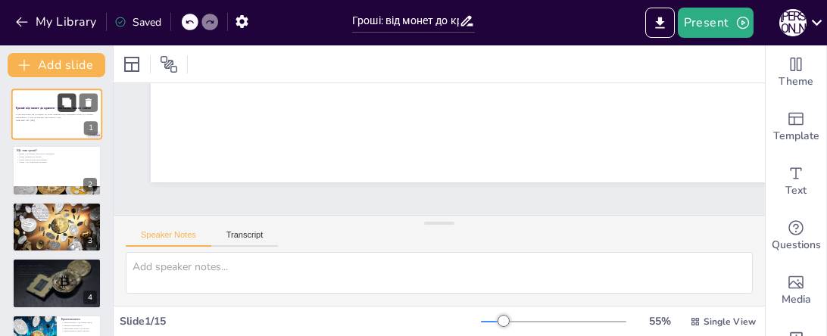
click at [67, 104] on icon at bounding box center [66, 102] width 9 height 9
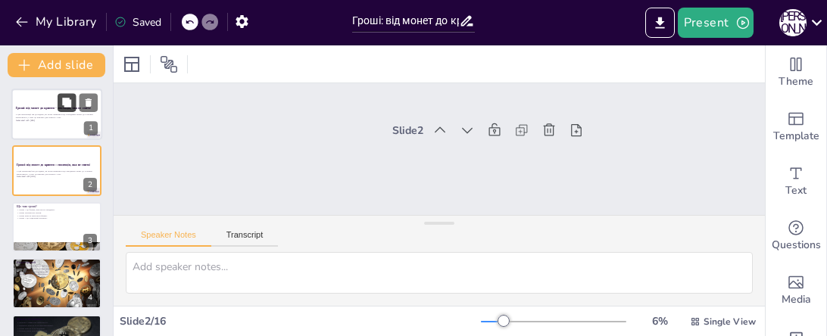
scroll to position [0, 0]
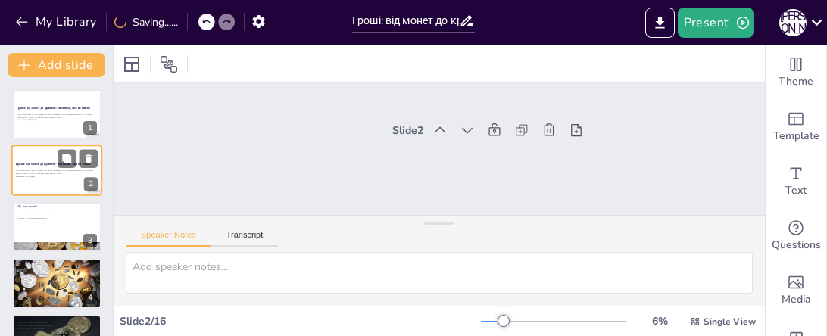
click at [39, 166] on strong "Гроші: від монет до крипти – еволюція, яка не спить!" at bounding box center [54, 164] width 76 height 4
click at [89, 159] on icon at bounding box center [89, 159] width 6 height 8
type textarea "Гроші – це не лише фізичні предмети, а й концепція, яка дозволяє нам здійснюват…"
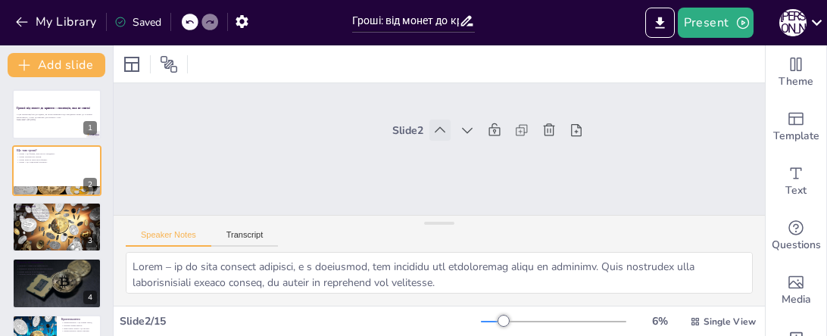
click at [443, 129] on icon at bounding box center [439, 130] width 15 height 15
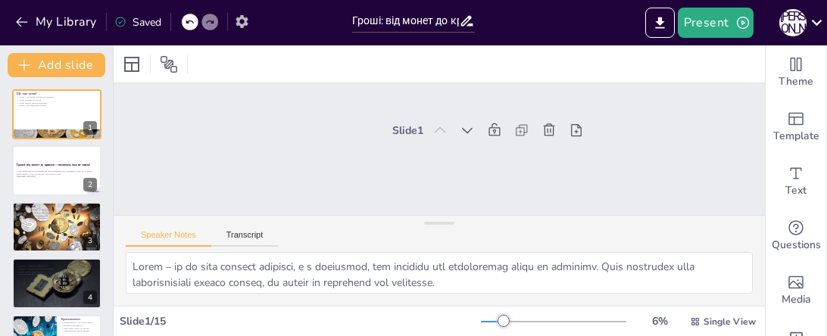
click at [243, 25] on icon "button" at bounding box center [241, 21] width 12 height 13
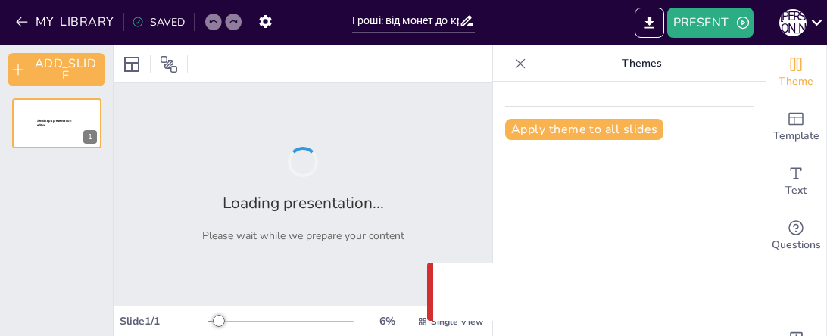
type input "Гроші: від монет до крипти – еволюція, яка не спить!"
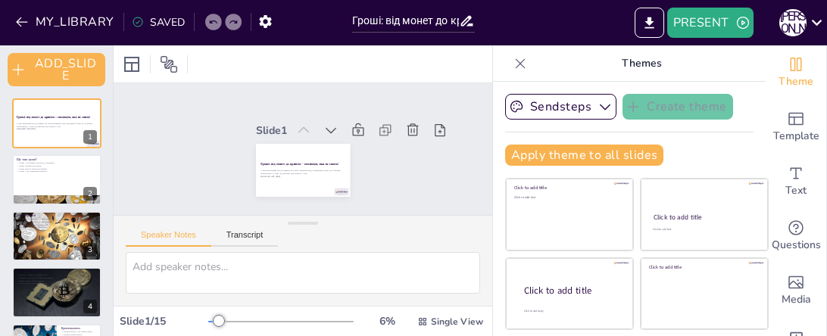
click at [519, 59] on icon at bounding box center [520, 63] width 15 height 15
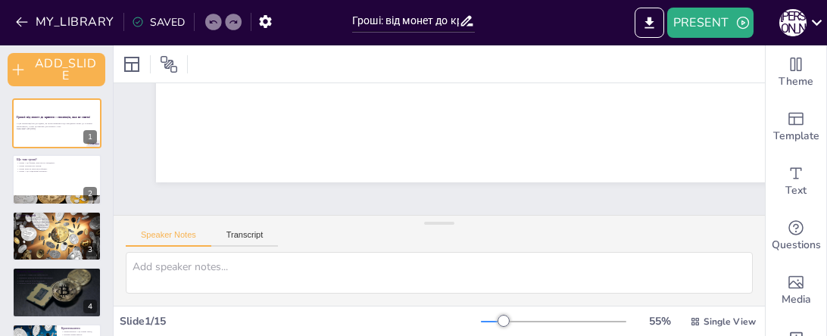
scroll to position [0, 3]
click at [263, 26] on icon "button" at bounding box center [265, 21] width 12 height 13
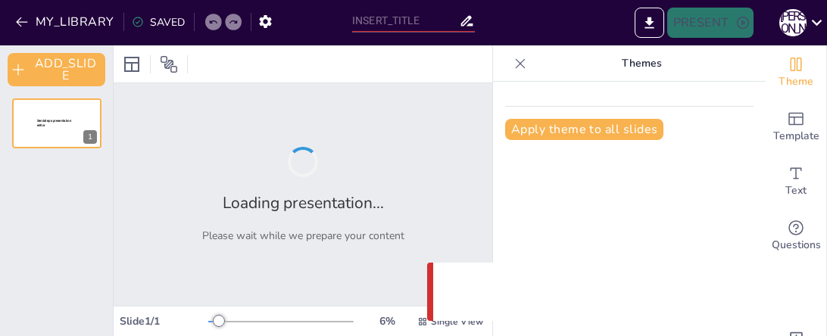
type input "Гроші: від монет до крипти – еволюція, яка не спить!"
